Goal: Task Accomplishment & Management: Use online tool/utility

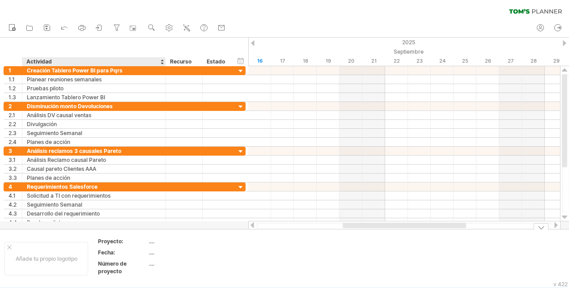
click at [153, 245] on div "...." at bounding box center [186, 242] width 75 height 8
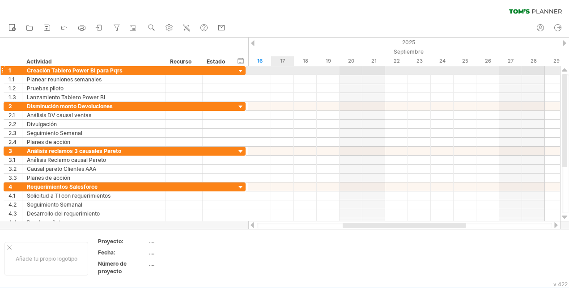
click at [278, 73] on div at bounding box center [404, 70] width 312 height 9
click at [279, 71] on div at bounding box center [404, 70] width 312 height 9
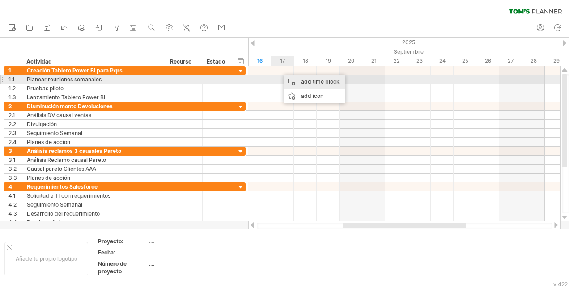
click at [336, 80] on div "add time block" at bounding box center [315, 82] width 62 height 14
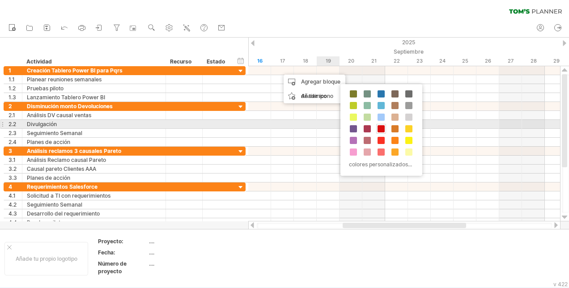
click at [380, 127] on span at bounding box center [381, 128] width 7 height 7
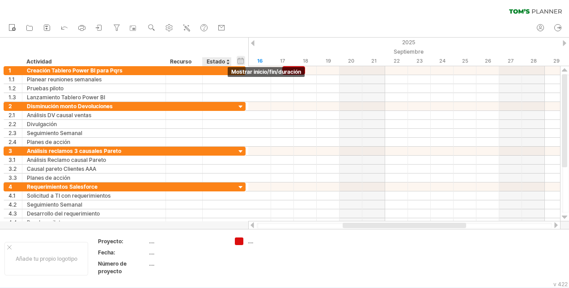
click at [238, 61] on div "hide start/end/duration Mostrar inicio/fin/duración" at bounding box center [241, 60] width 9 height 9
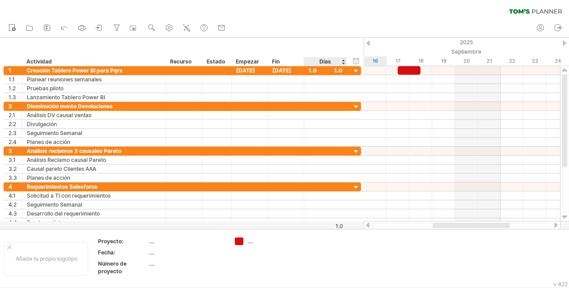
click at [339, 59] on div "Días" at bounding box center [325, 61] width 43 height 9
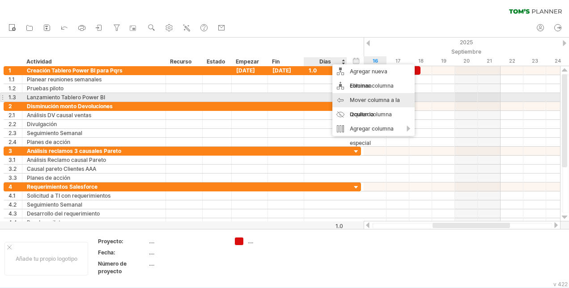
click at [344, 100] on div "Mover columna a la izquierda" at bounding box center [374, 107] width 82 height 29
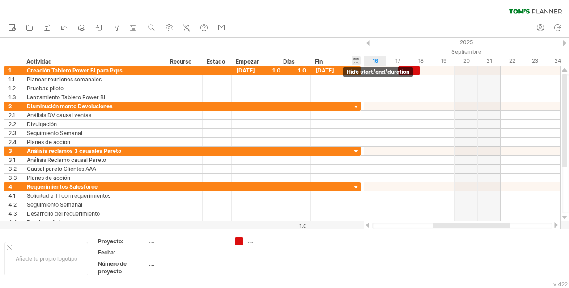
click at [356, 62] on div "hide start/end/duration Mostrar inicio/fin/duración" at bounding box center [356, 60] width 9 height 9
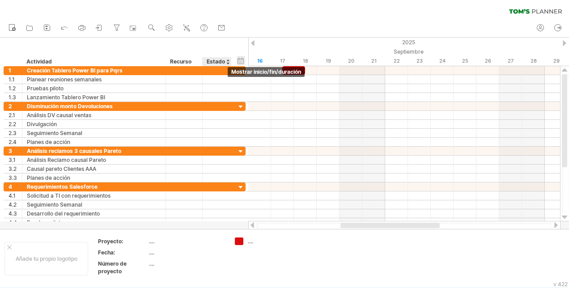
click at [242, 64] on div "hide start/end/duration Mostrar inicio/fin/duración" at bounding box center [241, 60] width 9 height 9
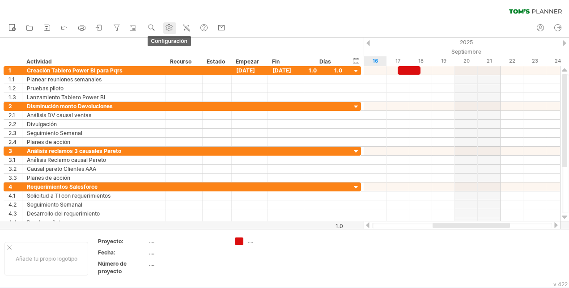
click at [170, 26] on use at bounding box center [169, 27] width 9 height 9
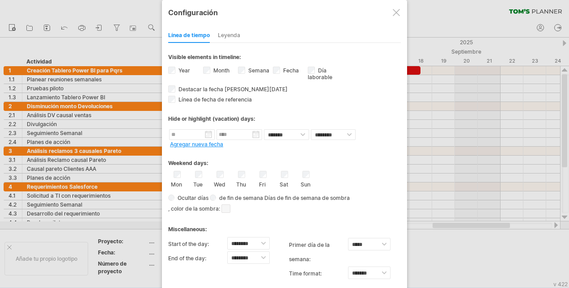
click at [396, 12] on div at bounding box center [396, 12] width 7 height 7
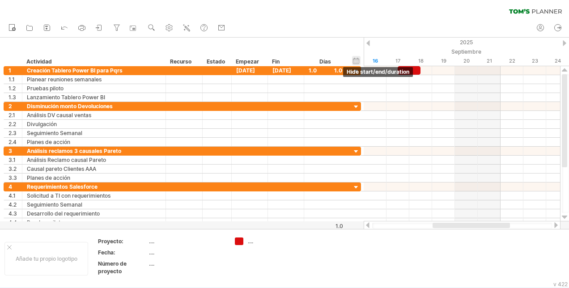
click at [355, 64] on div "hide start/end/duration Mostrar inicio/fin/duración" at bounding box center [356, 60] width 9 height 9
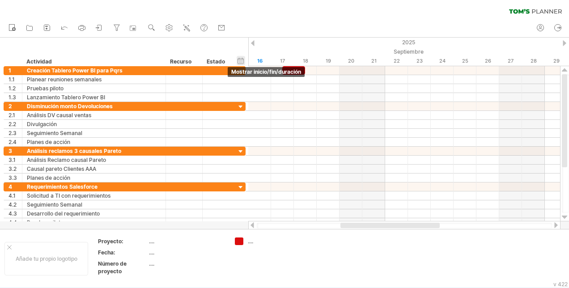
click at [241, 63] on div "hide start/end/duration Mostrar inicio/fin/duración" at bounding box center [241, 60] width 9 height 9
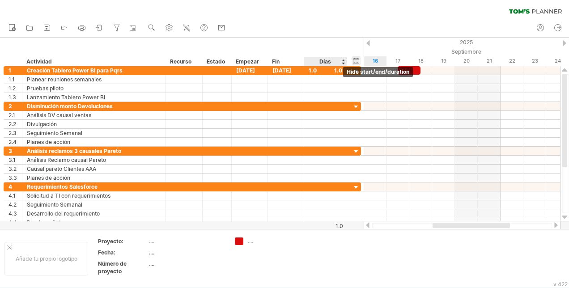
click at [356, 60] on div "hide start/end/duration Mostrar inicio/fin/duración" at bounding box center [356, 60] width 9 height 9
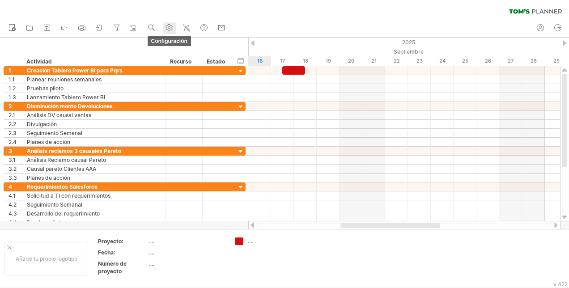
click at [170, 26] on use at bounding box center [169, 27] width 9 height 9
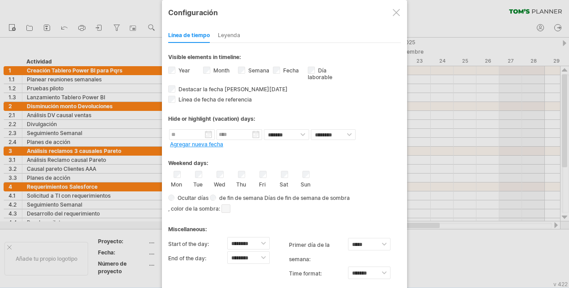
click at [226, 30] on div "Leyenda" at bounding box center [229, 36] width 22 height 14
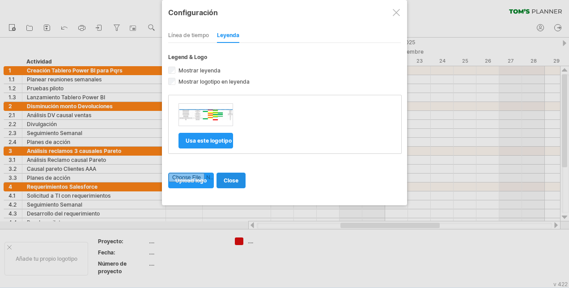
click at [227, 180] on span "close" at bounding box center [231, 180] width 15 height 7
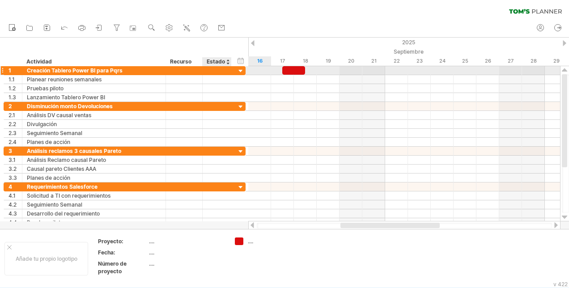
click at [233, 71] on div "**********" at bounding box center [125, 70] width 242 height 9
click at [240, 71] on div at bounding box center [241, 71] width 9 height 9
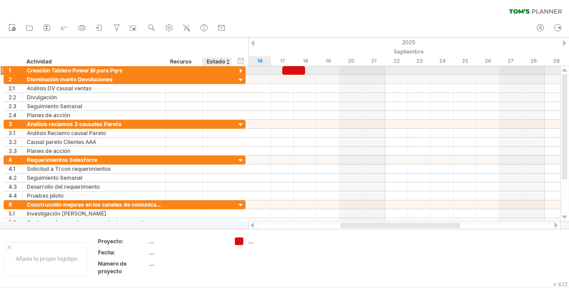
click at [240, 71] on div at bounding box center [241, 71] width 9 height 9
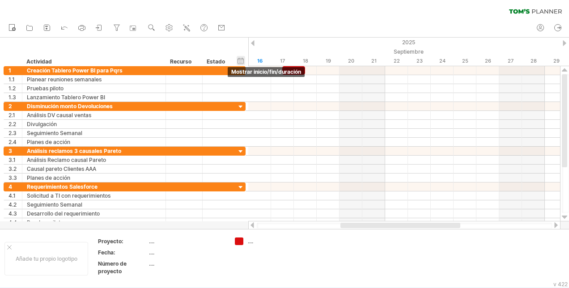
click at [241, 61] on div "hide start/end/duration Mostrar inicio/fin/duración" at bounding box center [241, 60] width 9 height 9
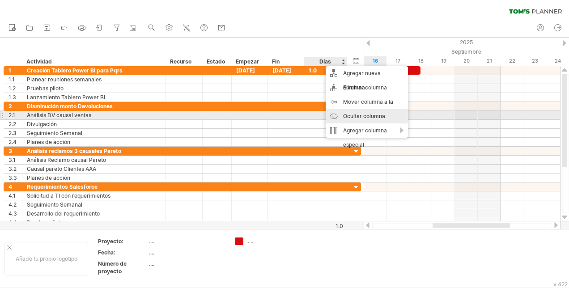
click at [354, 116] on div "Ocultar columna" at bounding box center [367, 116] width 82 height 14
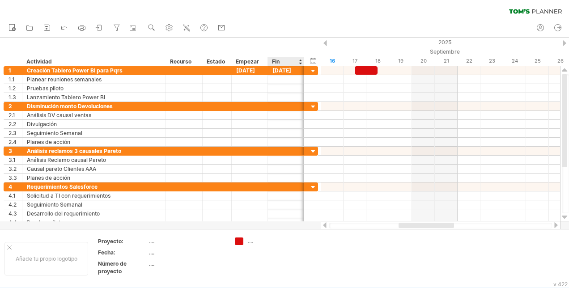
click at [274, 64] on div "Fin" at bounding box center [285, 61] width 27 height 9
click at [253, 66] on div "[DATE]" at bounding box center [250, 70] width 36 height 9
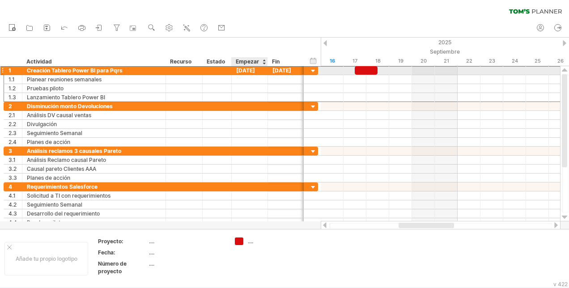
click at [245, 70] on div "[DATE]" at bounding box center [250, 70] width 36 height 9
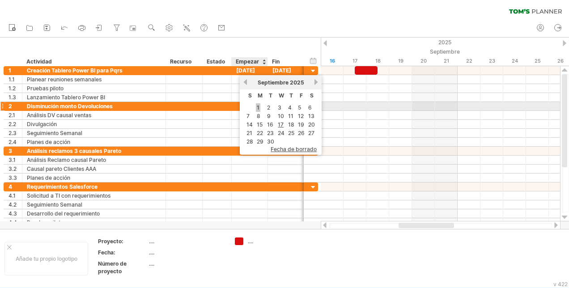
click at [259, 109] on link "1" at bounding box center [258, 107] width 4 height 9
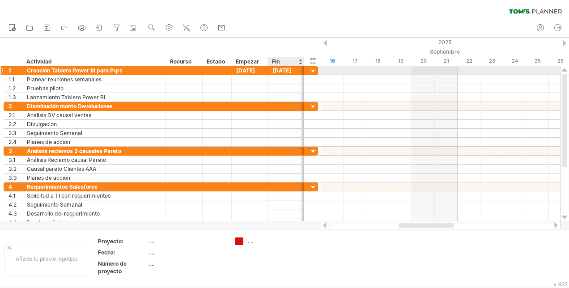
click at [292, 72] on div "[DATE]" at bounding box center [286, 70] width 36 height 9
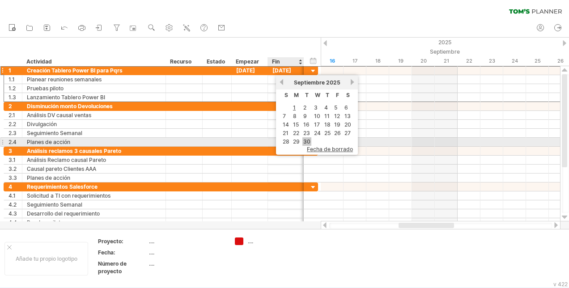
click at [310, 141] on link "30" at bounding box center [307, 141] width 9 height 9
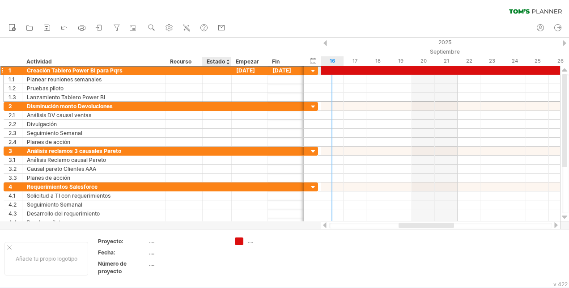
click at [214, 73] on div at bounding box center [217, 70] width 20 height 9
click at [227, 65] on div at bounding box center [228, 61] width 4 height 9
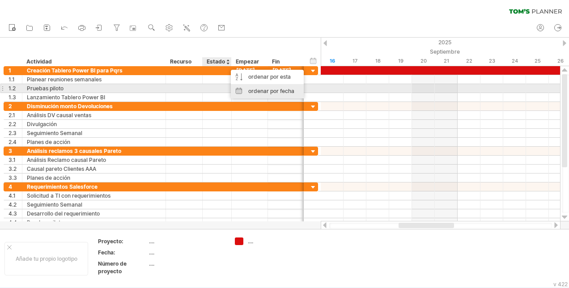
click at [248, 92] on div "ordenar por fecha" at bounding box center [267, 91] width 73 height 14
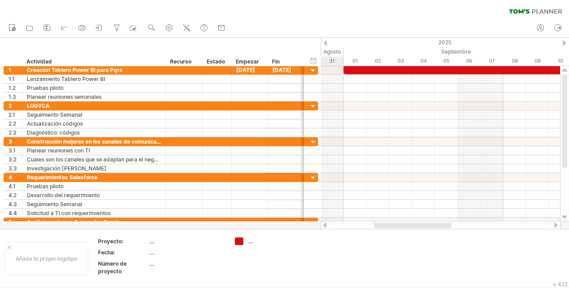
click at [325, 45] on div at bounding box center [326, 43] width 4 height 6
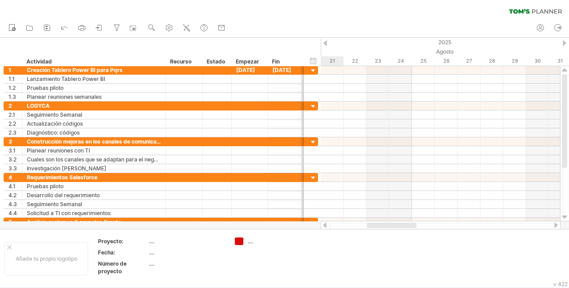
click at [326, 44] on div at bounding box center [326, 43] width 4 height 6
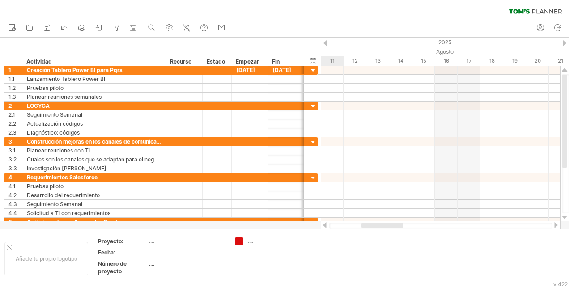
click at [325, 46] on div at bounding box center [326, 43] width 4 height 6
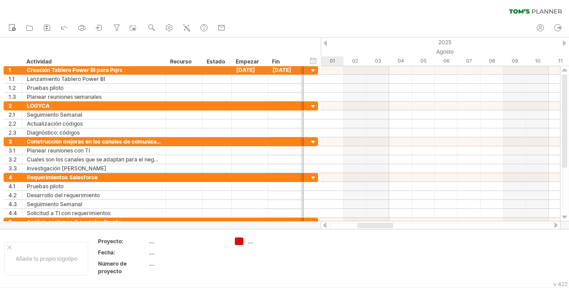
click at [325, 46] on div at bounding box center [326, 43] width 4 height 6
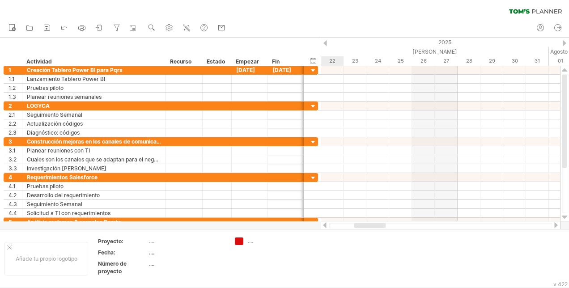
click at [565, 43] on div at bounding box center [565, 43] width 4 height 6
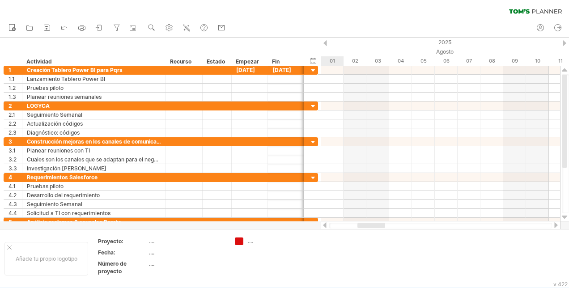
click at [565, 43] on div at bounding box center [565, 43] width 4 height 6
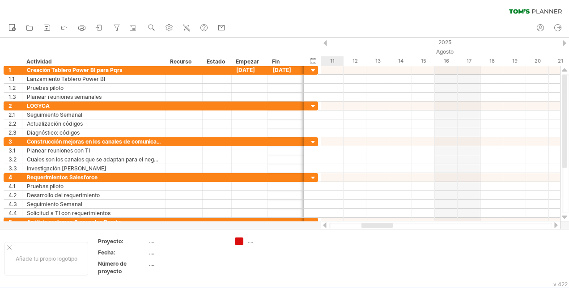
click at [565, 43] on div at bounding box center [565, 43] width 4 height 6
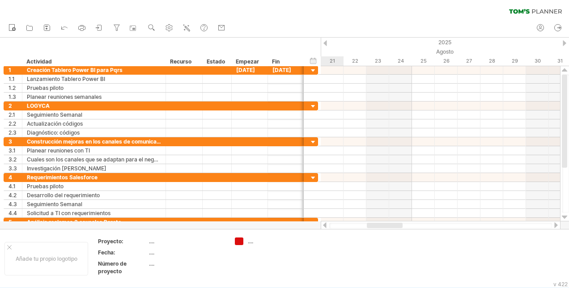
click at [565, 43] on div at bounding box center [565, 43] width 4 height 6
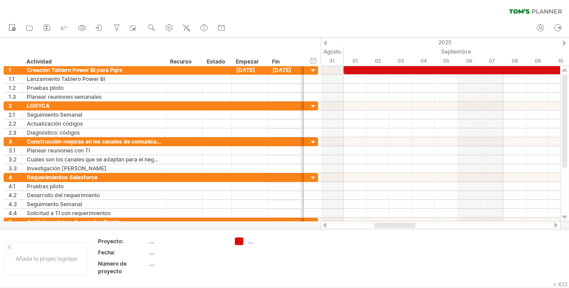
drag, startPoint x: 397, startPoint y: 222, endPoint x: 435, endPoint y: 224, distance: 37.2
click at [435, 224] on div at bounding box center [441, 225] width 240 height 9
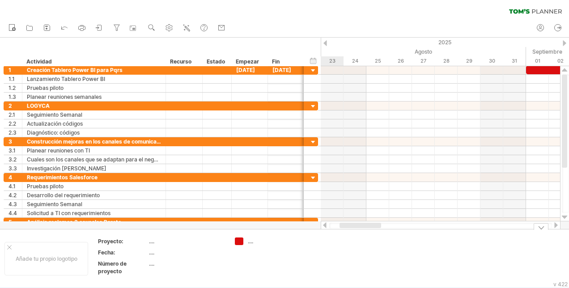
drag, startPoint x: 397, startPoint y: 228, endPoint x: 362, endPoint y: 235, distance: 35.6
click at [362, 235] on div "Trying to reach [DOMAIN_NAME] Connected again... clear filter Nuevo" at bounding box center [284, 144] width 569 height 288
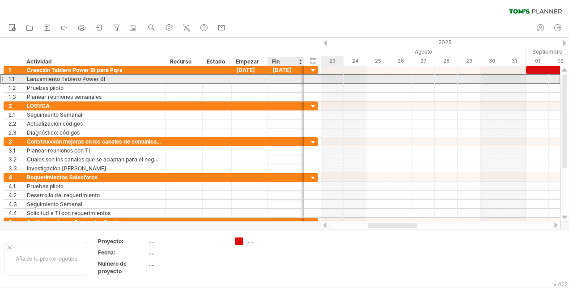
click at [306, 75] on div "**********" at bounding box center [161, 78] width 315 height 9
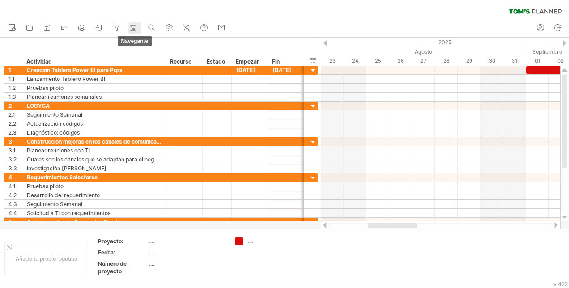
click at [130, 30] on rect at bounding box center [132, 28] width 9 height 9
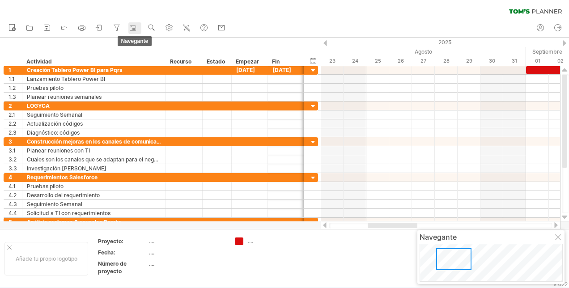
click at [130, 30] on rect at bounding box center [132, 28] width 9 height 9
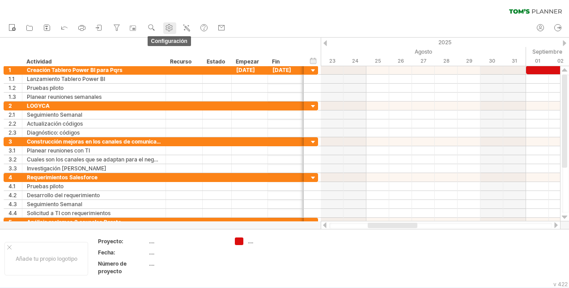
click at [169, 26] on use at bounding box center [169, 27] width 9 height 9
